Goal: Task Accomplishment & Management: Use online tool/utility

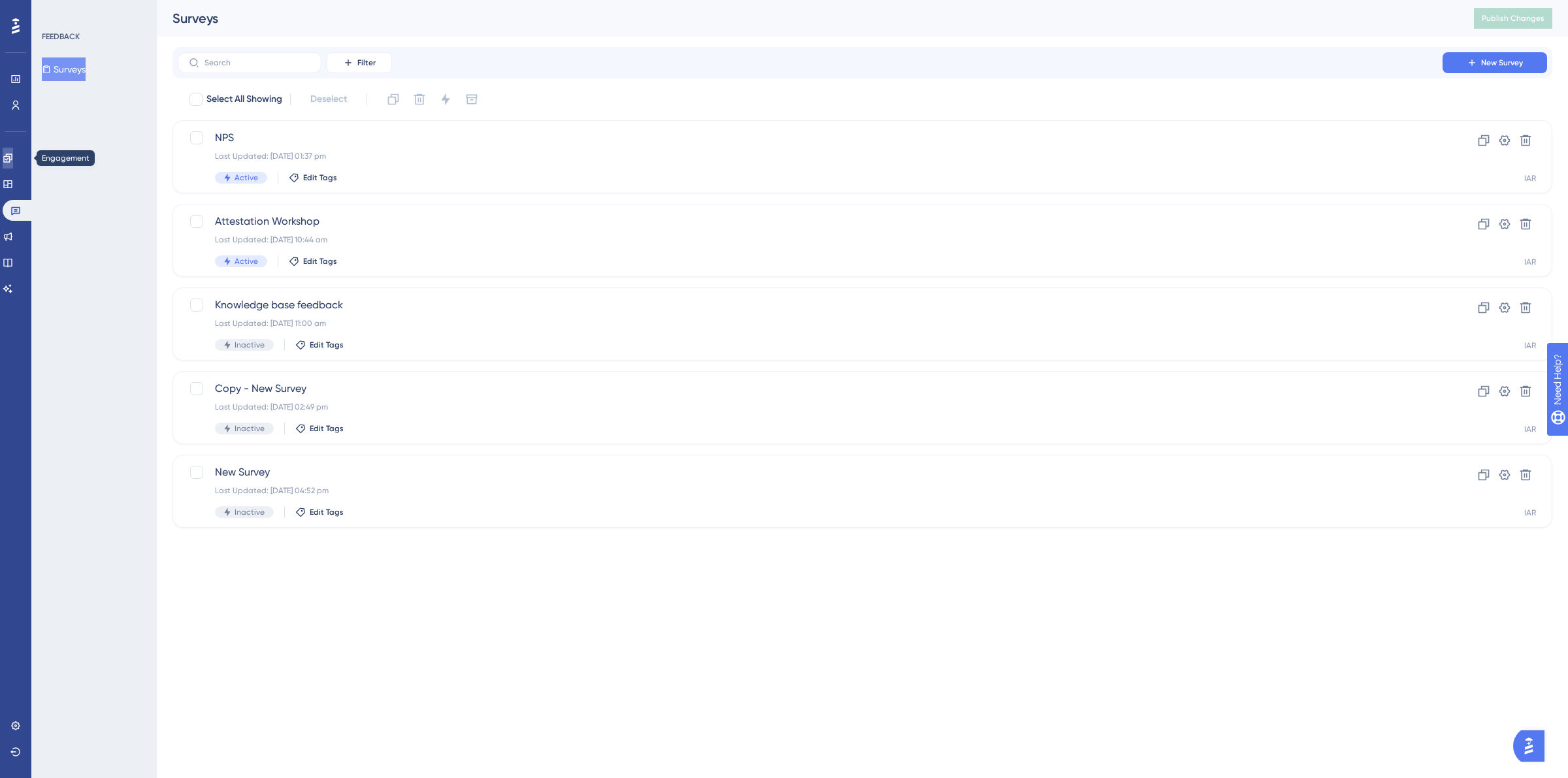
click at [13, 151] on link at bounding box center [8, 158] width 10 height 21
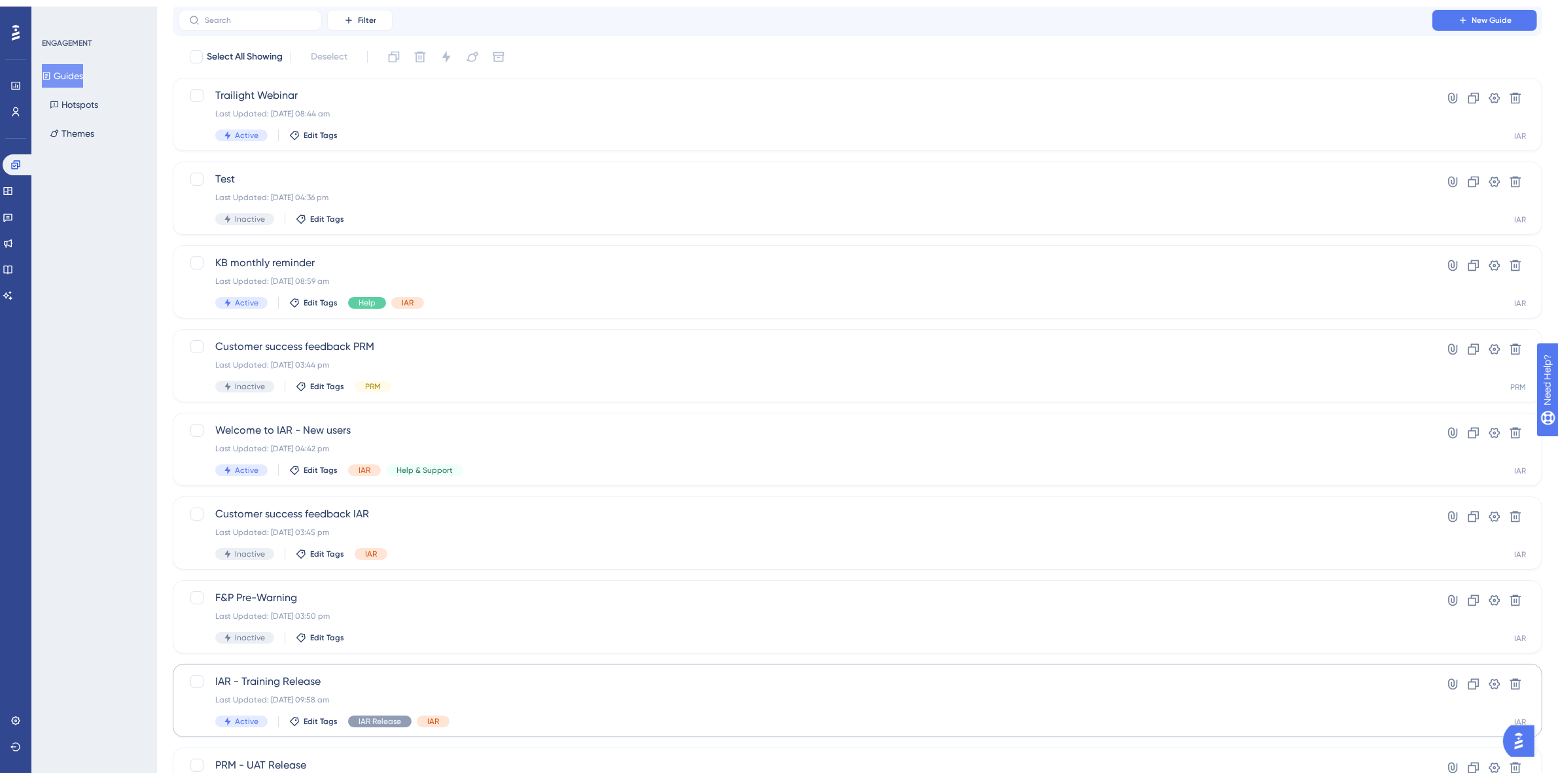
scroll to position [235, 0]
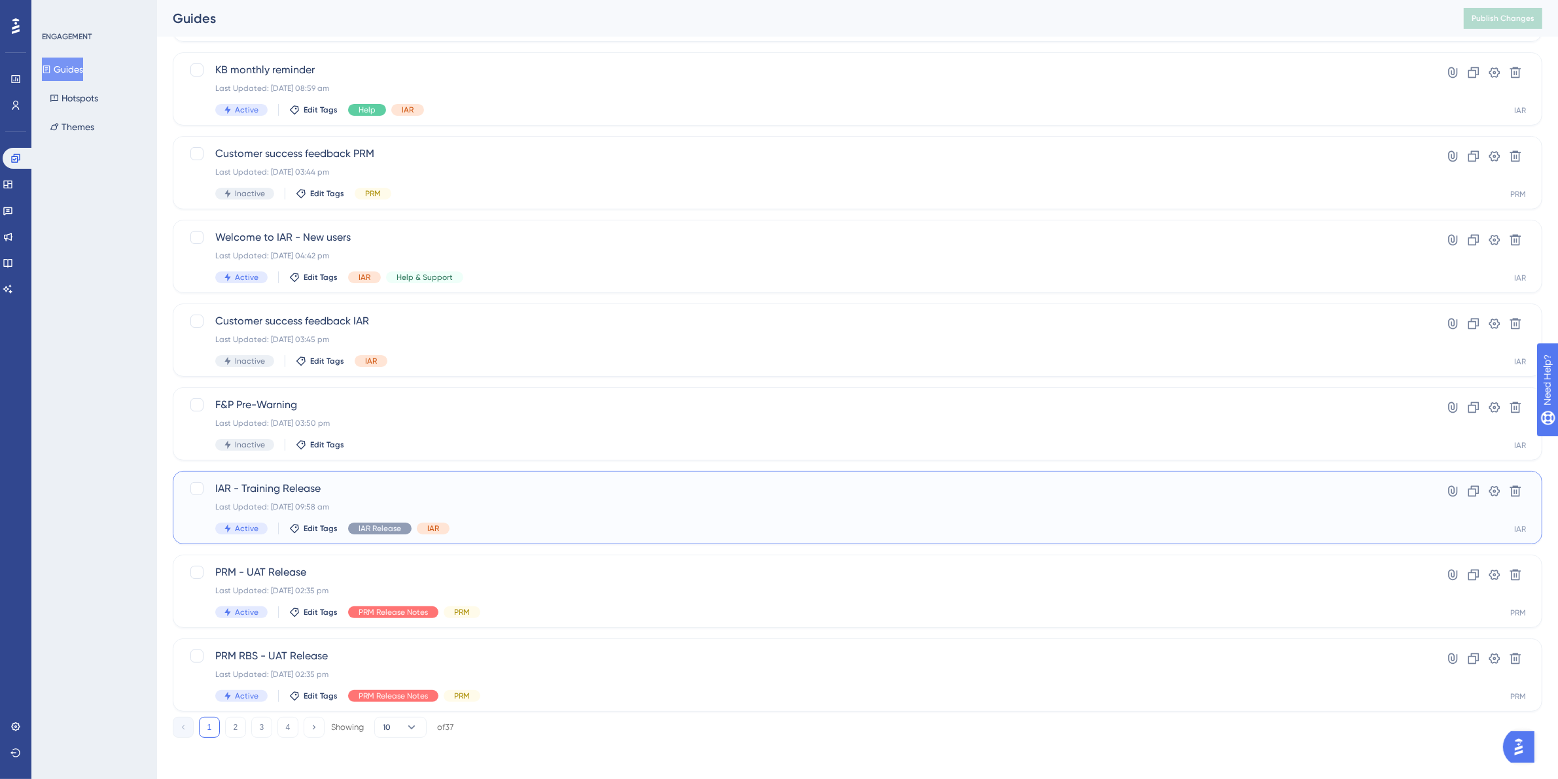
click at [357, 504] on div "Last Updated: 10 Sept 2025 09:58 am" at bounding box center [804, 507] width 1179 height 10
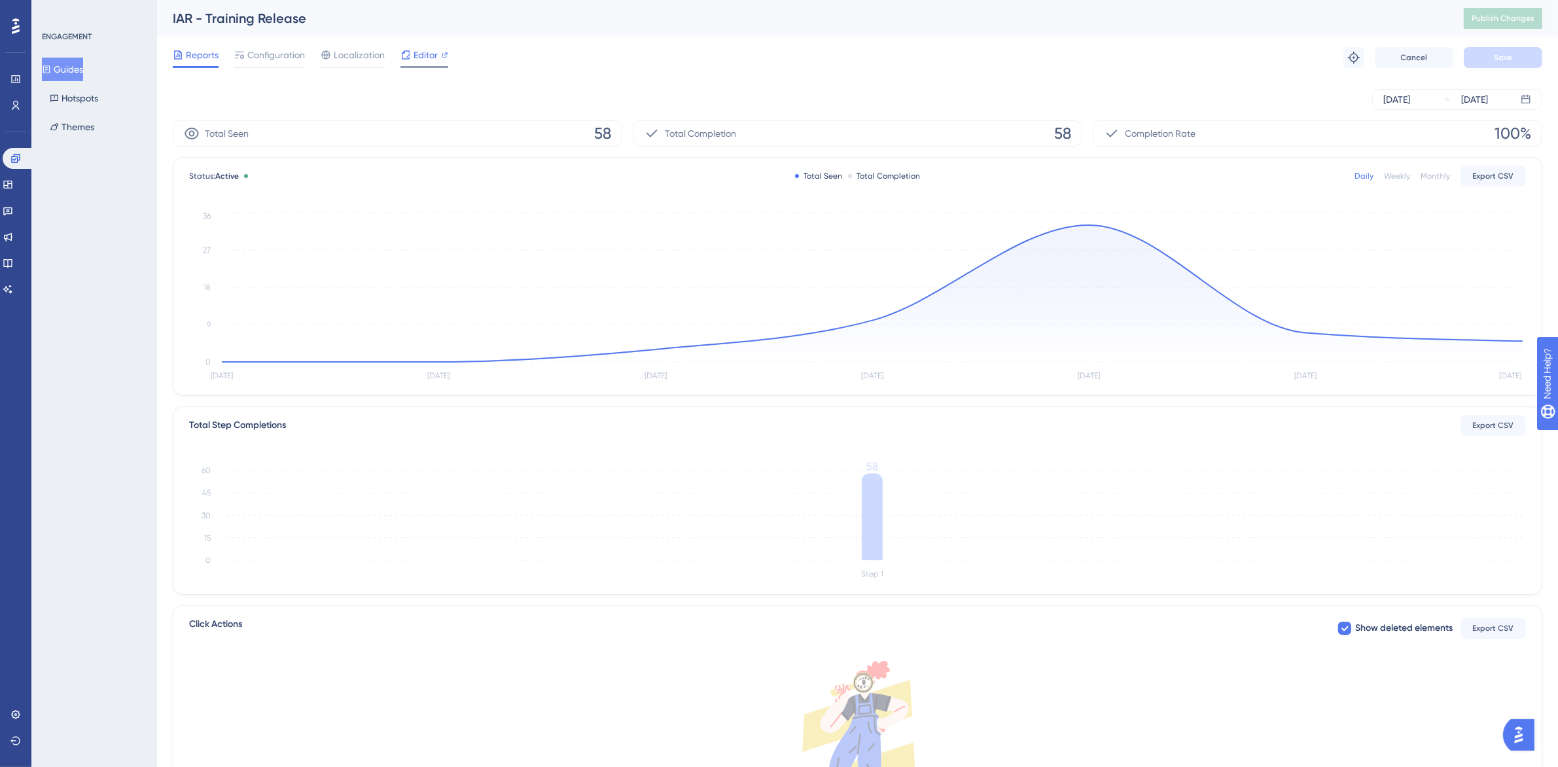
click at [425, 59] on span "Editor" at bounding box center [425, 55] width 24 height 16
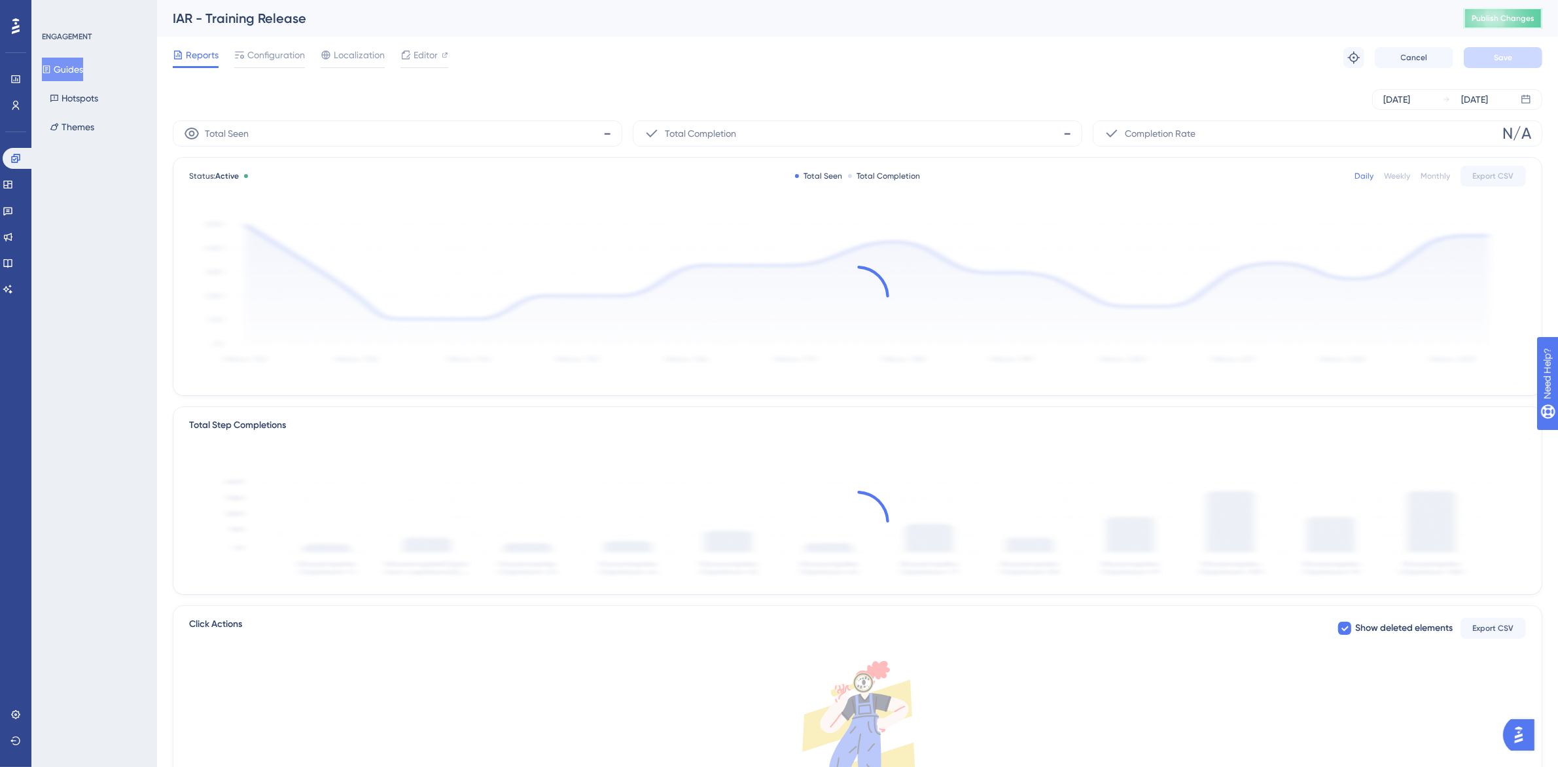
click at [1501, 24] on button "Publish Changes" at bounding box center [1502, 18] width 78 height 21
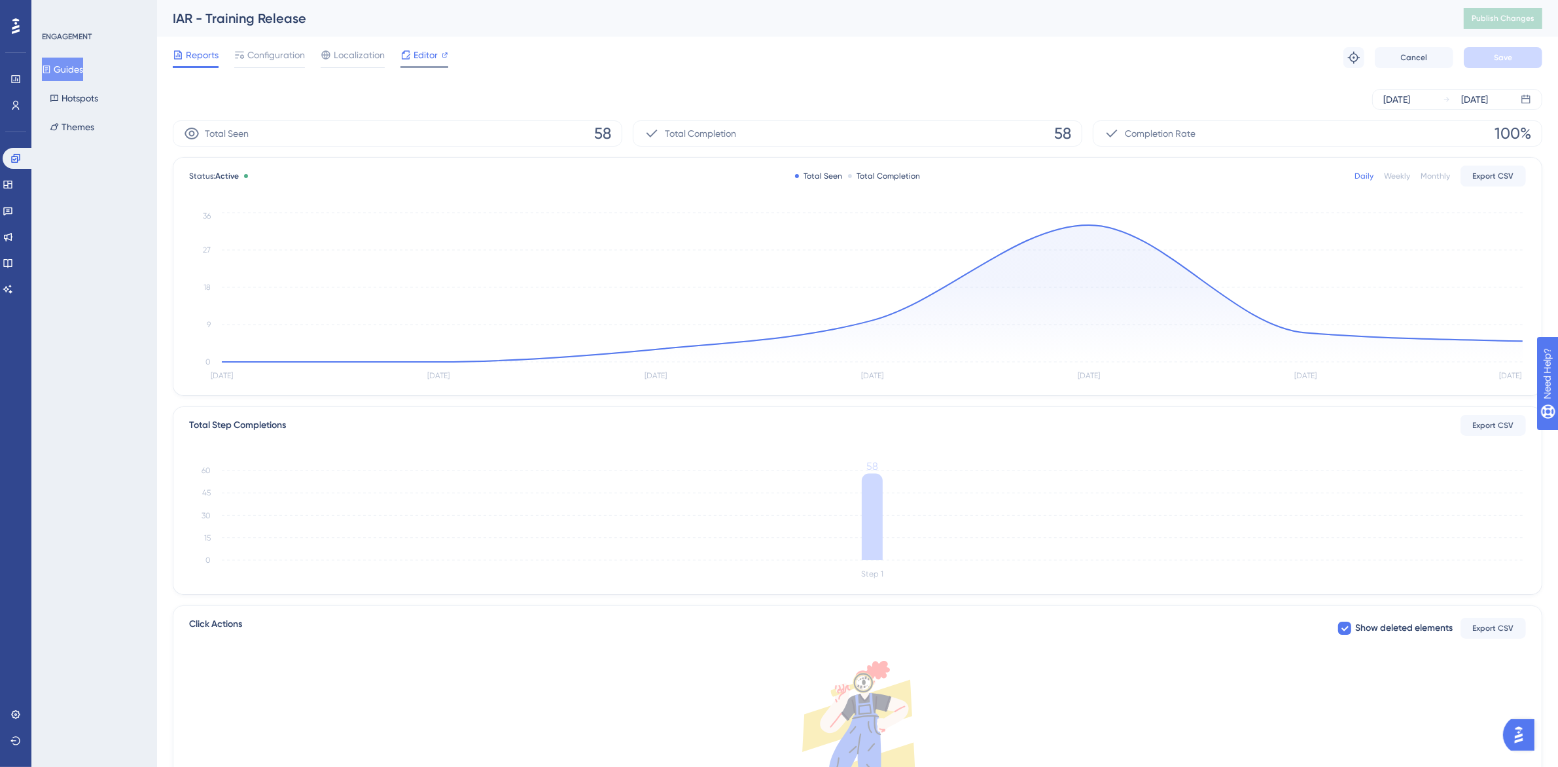
click at [415, 63] on div "Editor" at bounding box center [424, 57] width 48 height 21
